Goal: Find specific page/section: Find specific page/section

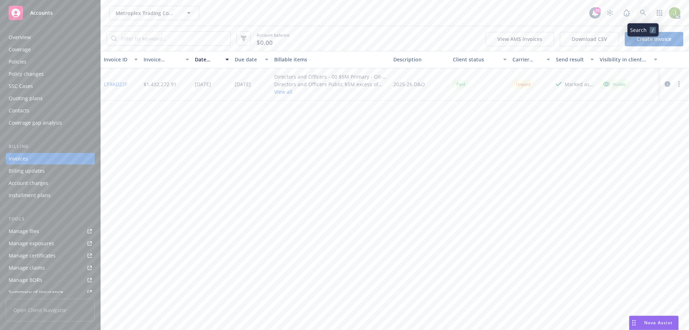
drag, startPoint x: 0, startPoint y: 0, endPoint x: 641, endPoint y: 13, distance: 641.1
click at [641, 13] on icon at bounding box center [643, 13] width 6 height 6
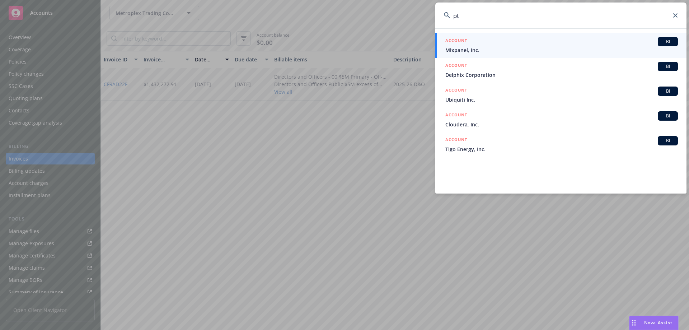
type input "p"
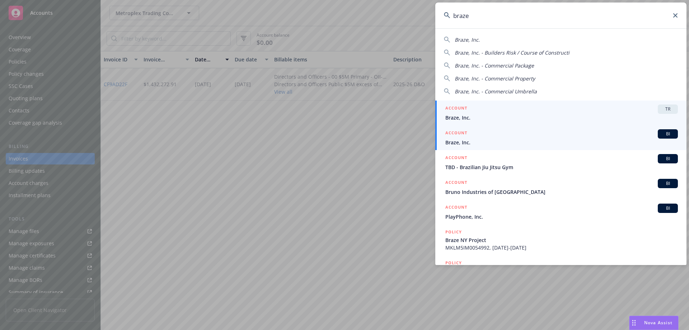
type input "braze"
click at [510, 141] on span "Braze, Inc." at bounding box center [562, 143] width 233 height 8
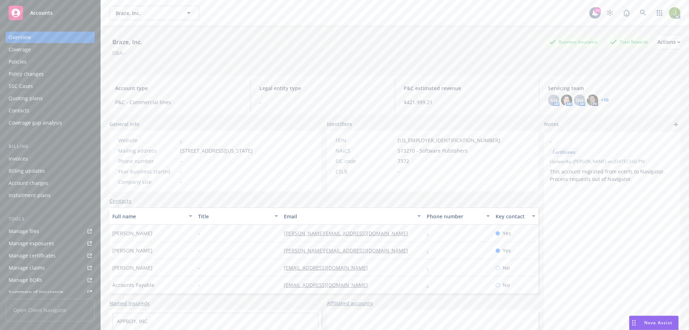
click at [17, 161] on div "Invoices" at bounding box center [18, 158] width 19 height 11
